Goal: Navigation & Orientation: Find specific page/section

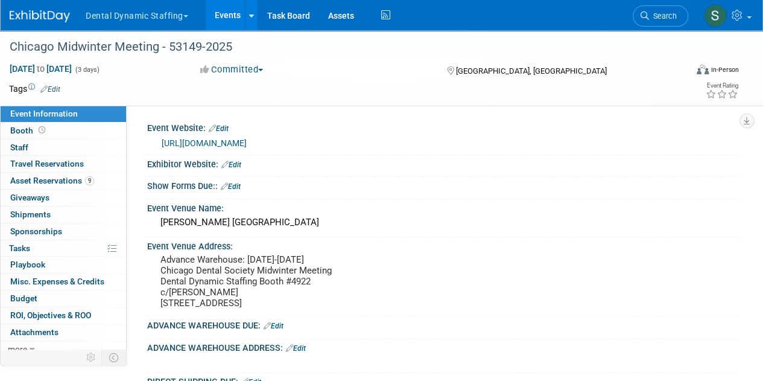
click at [130, 5] on button "Dental Dynamic Staffing" at bounding box center [143, 13] width 119 height 27
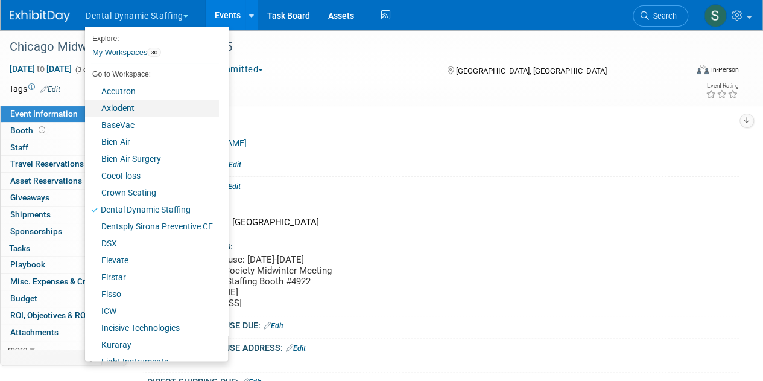
click at [169, 105] on link "Axiodent" at bounding box center [152, 108] width 134 height 17
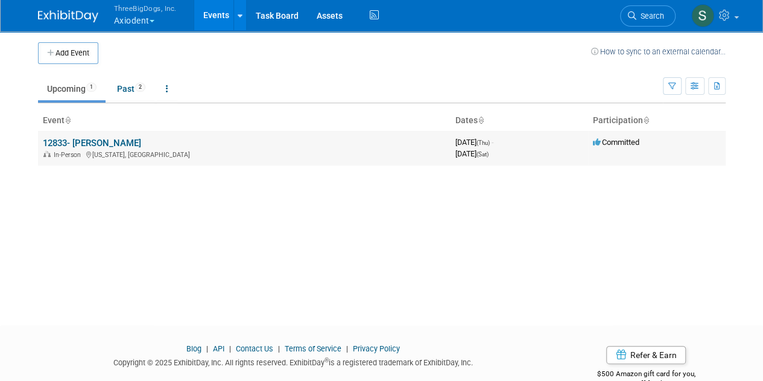
click at [95, 139] on link "12833- [PERSON_NAME]" at bounding box center [92, 143] width 98 height 11
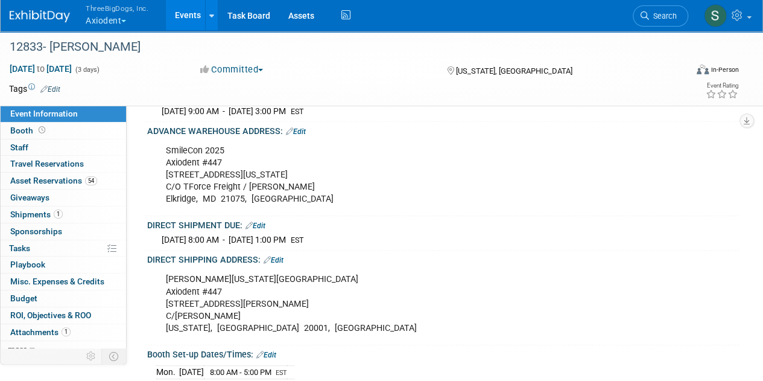
scroll to position [248, 0]
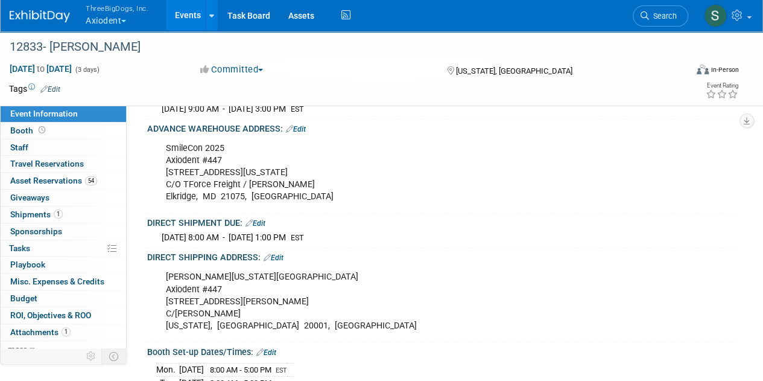
click at [528, 3] on div "ThreeBigDogs, Inc. Axiodent Explore: My Workspaces 30 Go to Workspace: Accutron…" at bounding box center [374, 15] width 729 height 31
click at [115, 30] on button "ThreeBigDogs, Inc. Axiodent" at bounding box center [123, 15] width 79 height 31
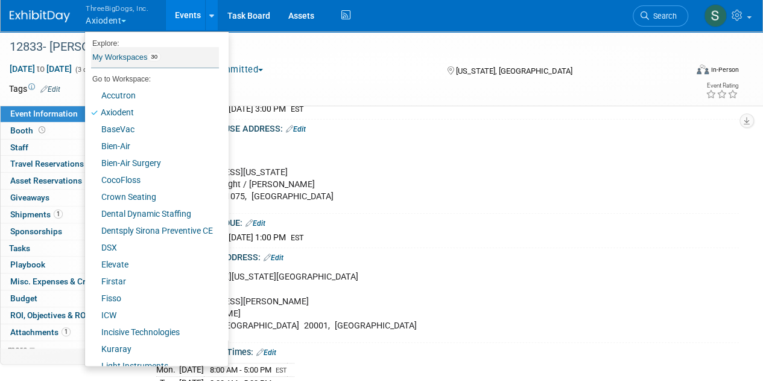
click at [122, 52] on link "My Workspaces 30" at bounding box center [155, 57] width 128 height 21
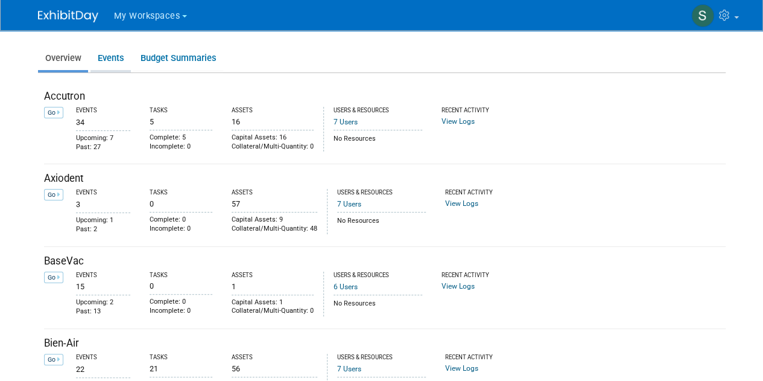
click at [99, 62] on link "Events" at bounding box center [111, 58] width 40 height 24
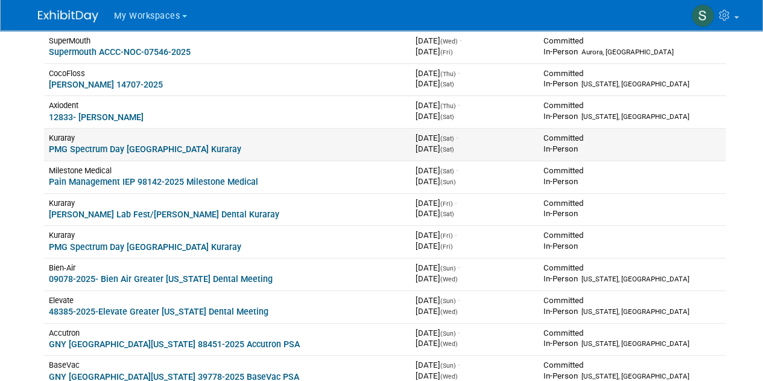
scroll to position [152, 0]
